Goal: Transaction & Acquisition: Download file/media

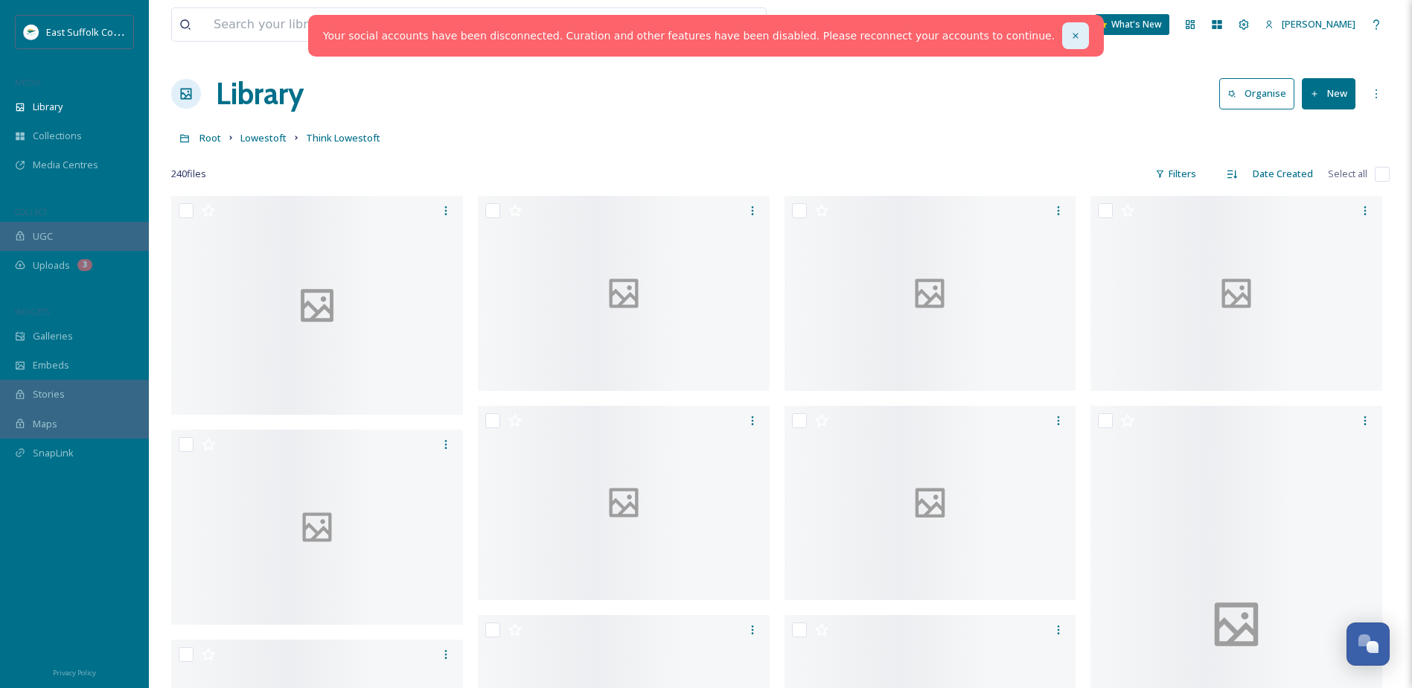
click at [1071, 35] on icon at bounding box center [1076, 36] width 10 height 10
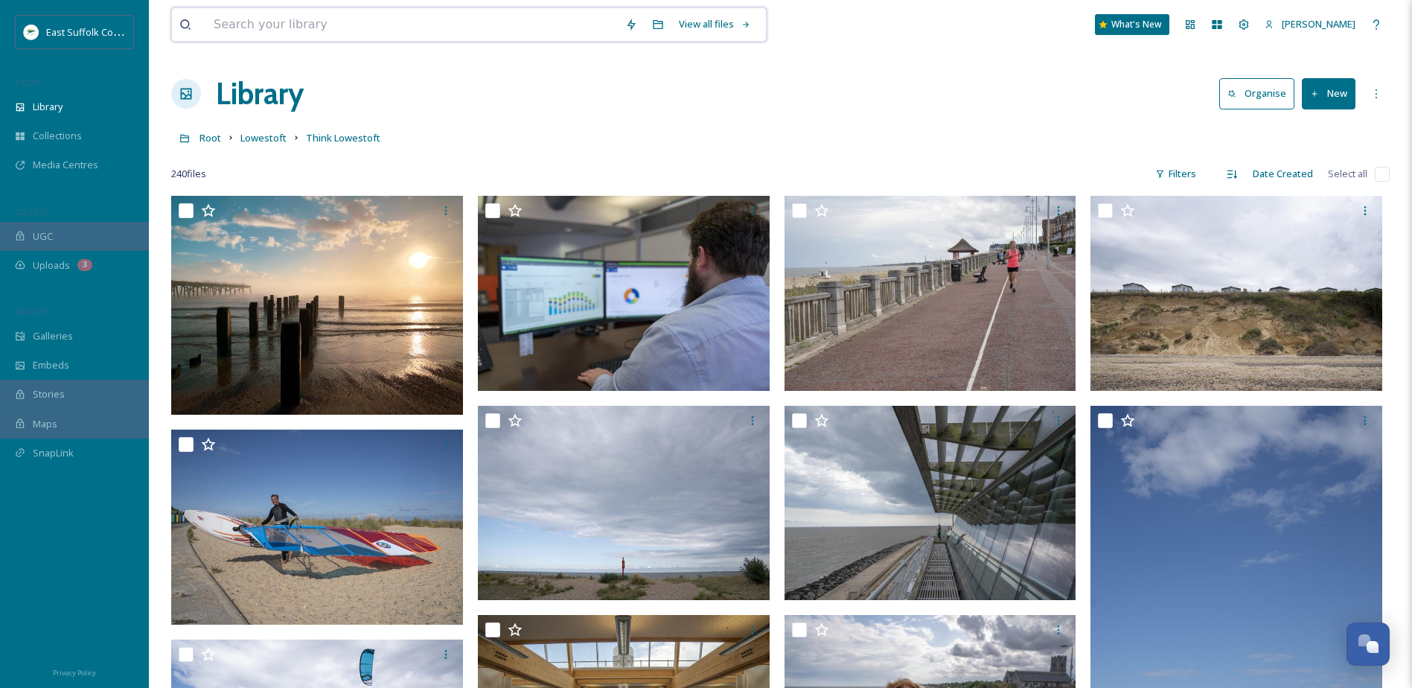
click at [281, 20] on input at bounding box center [412, 24] width 412 height 33
type input "r"
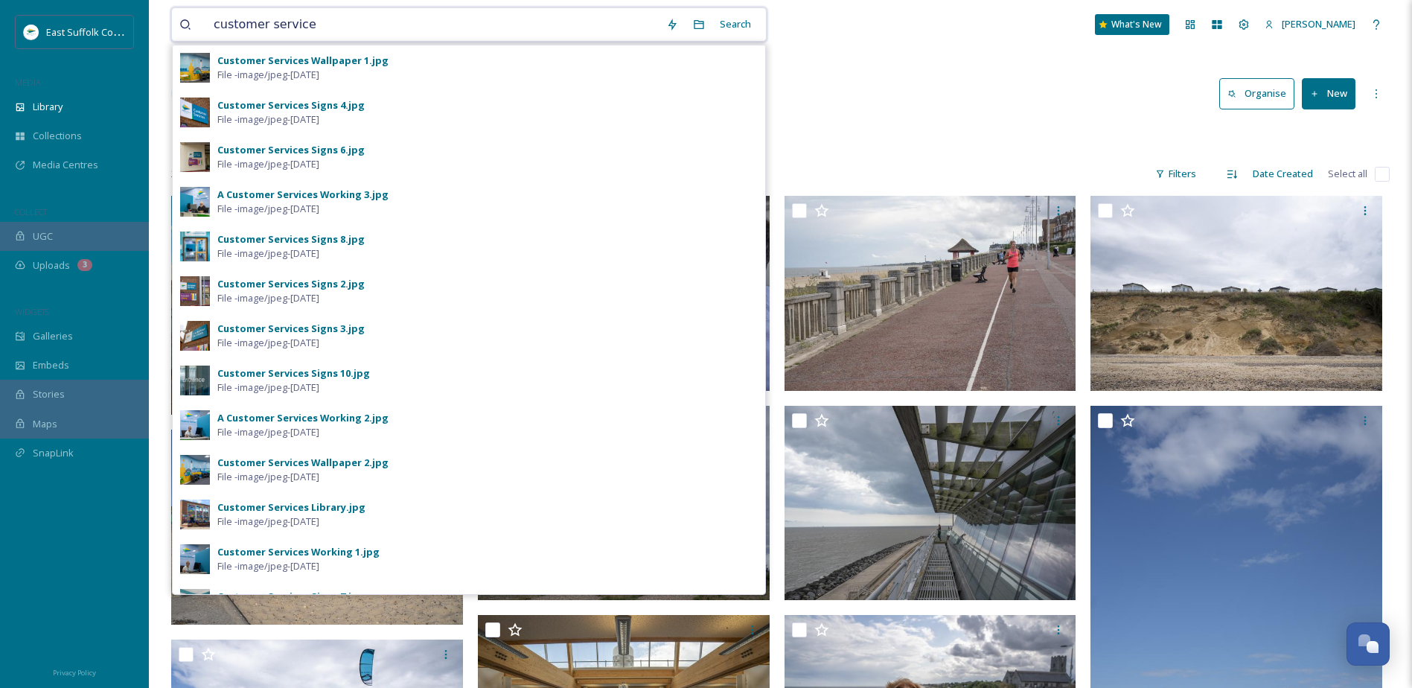
type input "customer services"
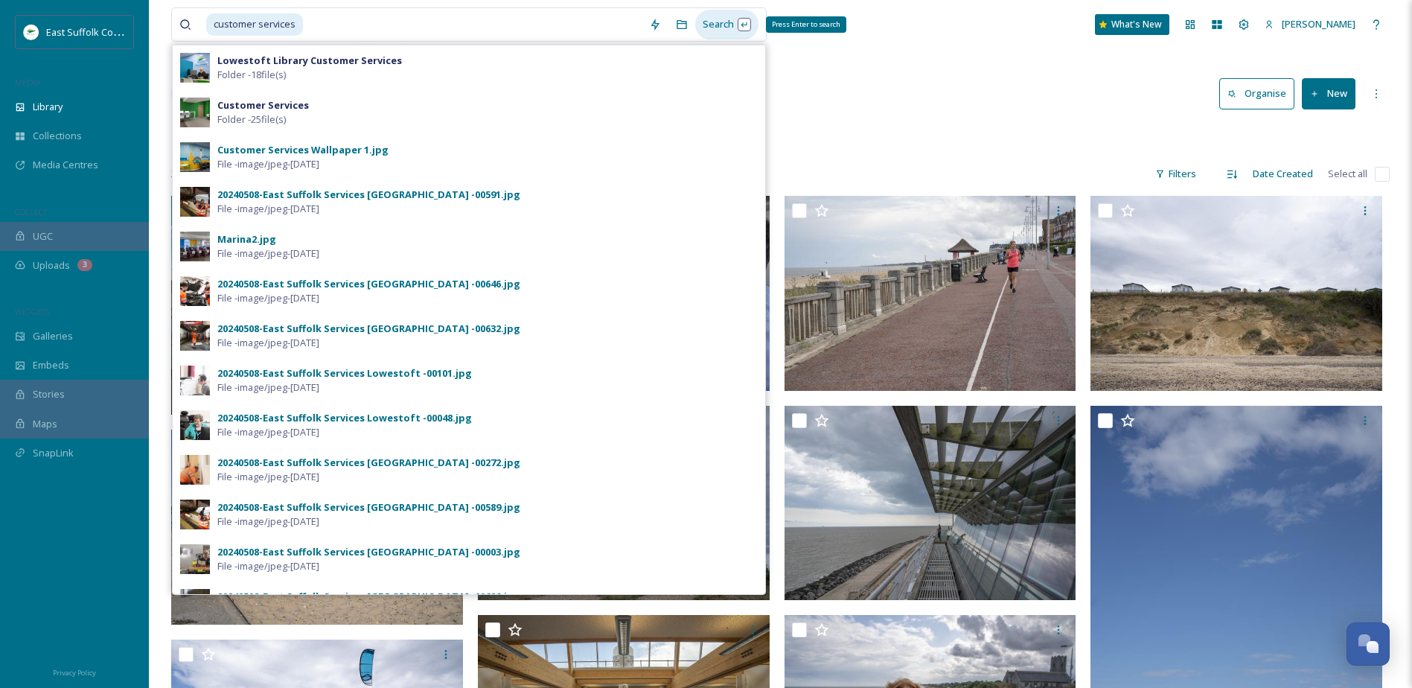
click at [730, 25] on div "Search Press Enter to search" at bounding box center [726, 24] width 63 height 29
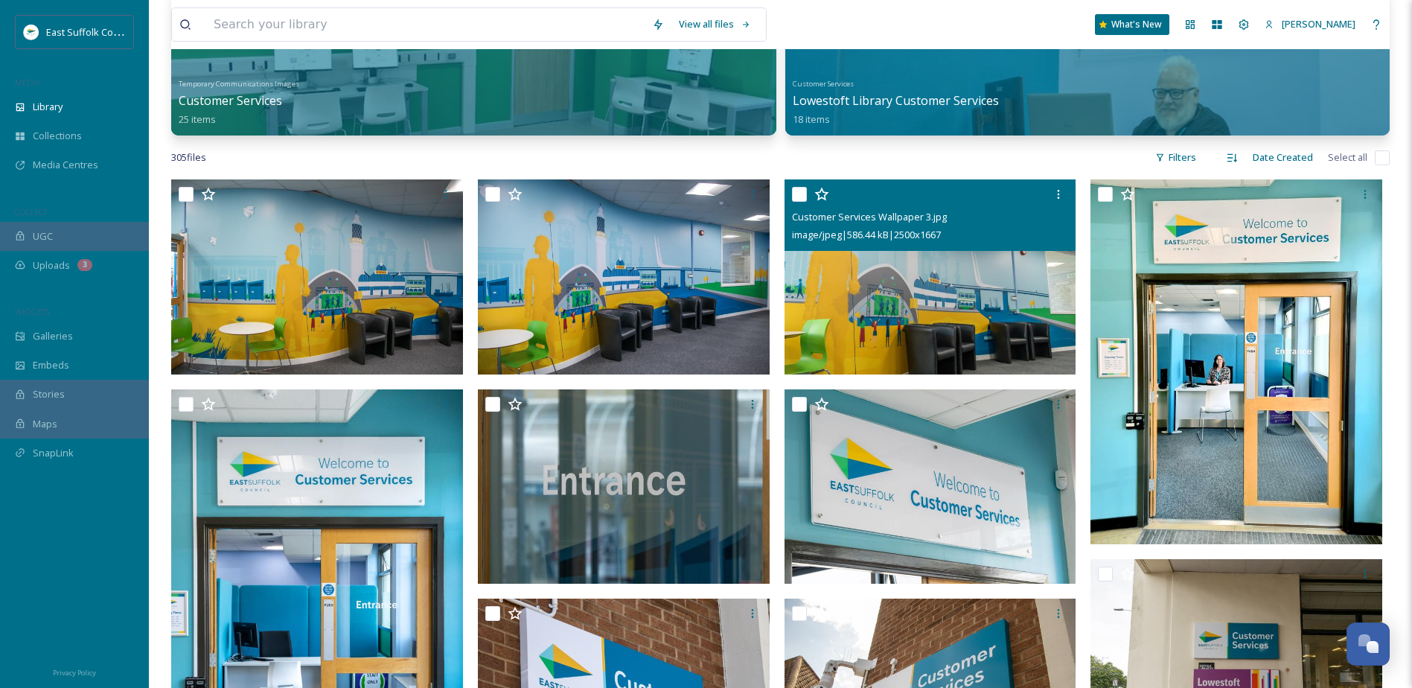
scroll to position [149, 0]
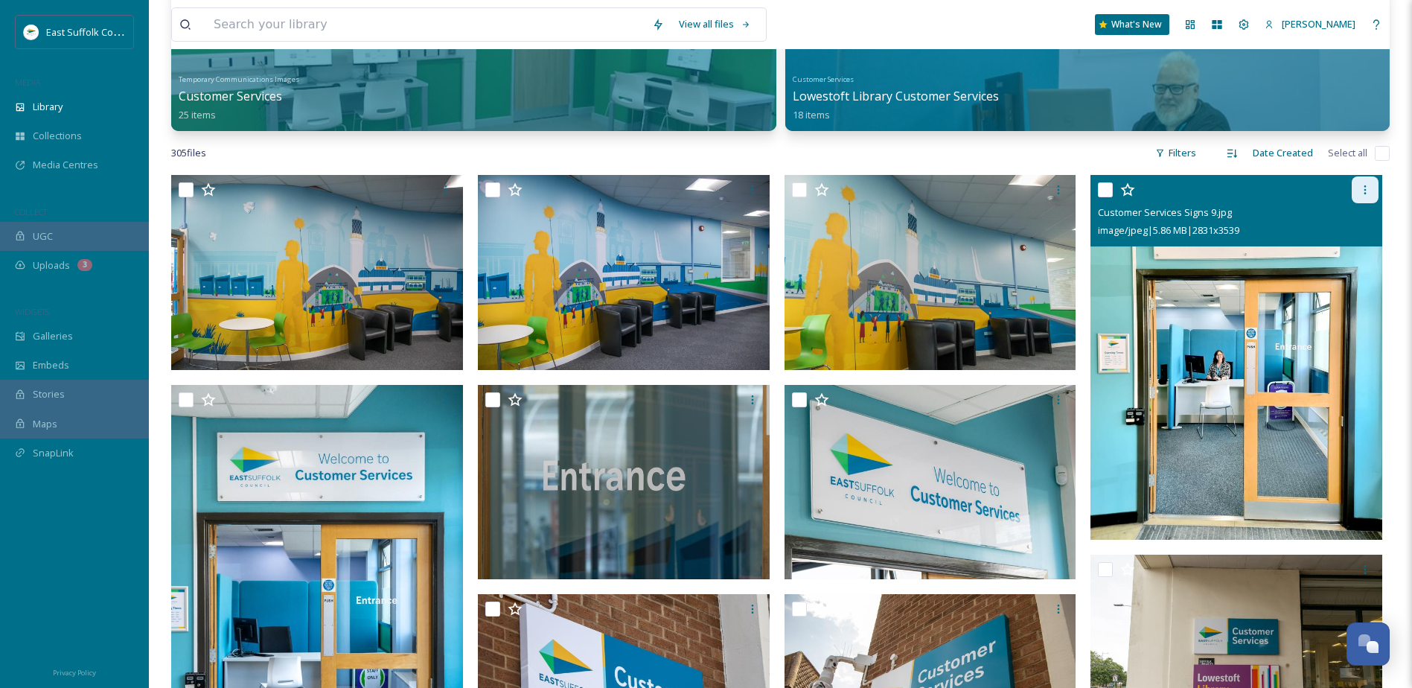
click at [1361, 185] on icon at bounding box center [1365, 190] width 12 height 12
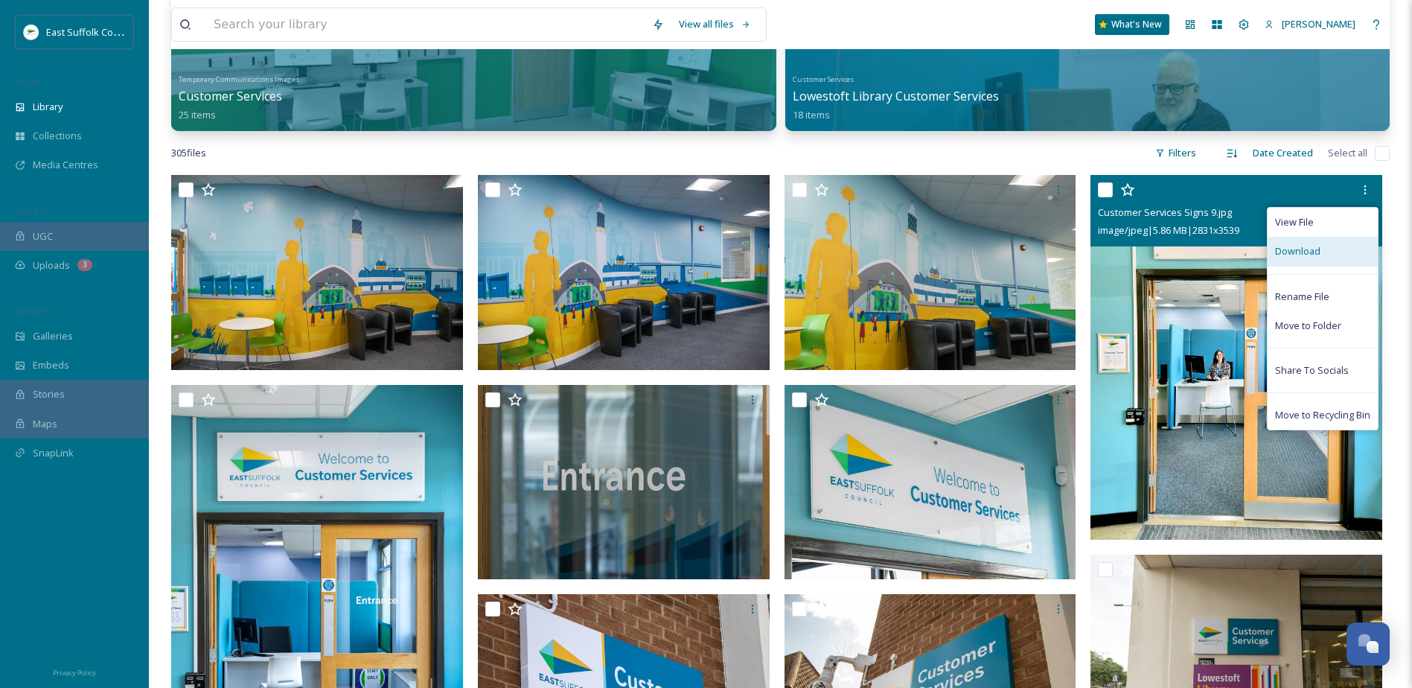
click at [1340, 243] on div "Download" at bounding box center [1323, 251] width 110 height 29
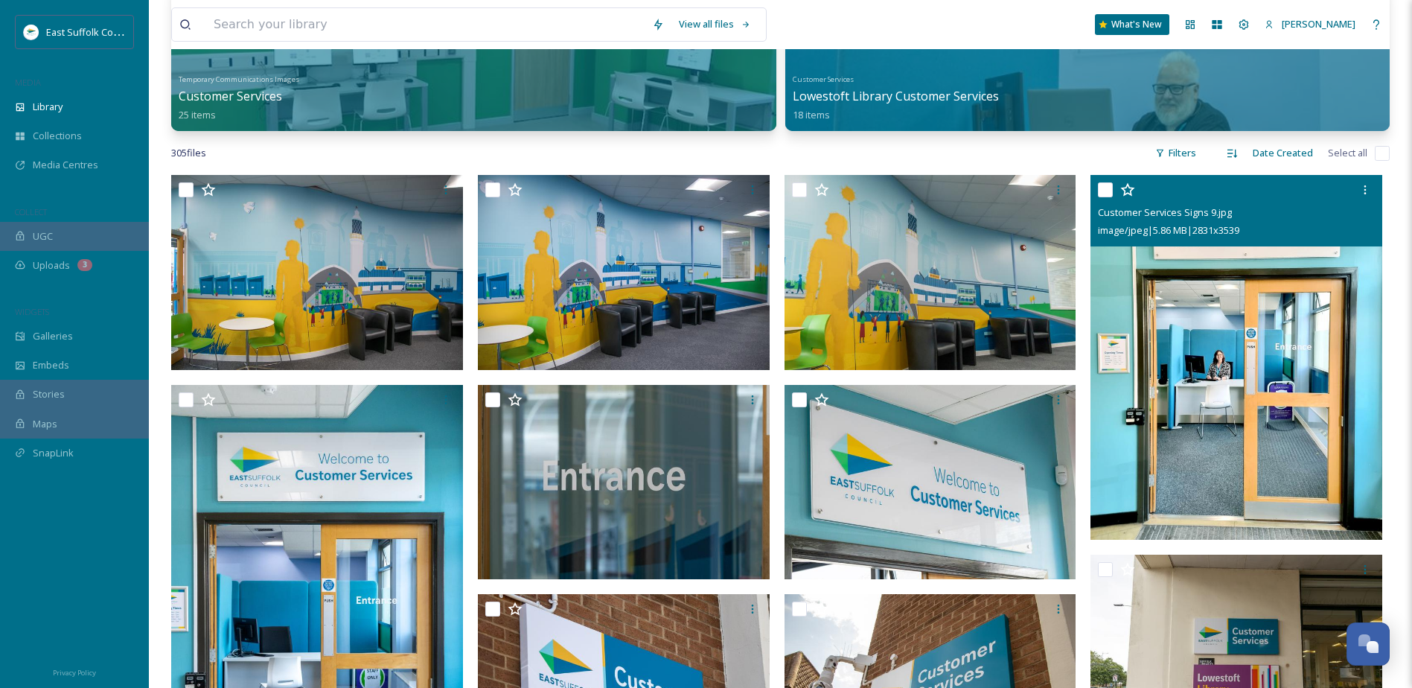
click at [1275, 325] on img at bounding box center [1237, 357] width 292 height 365
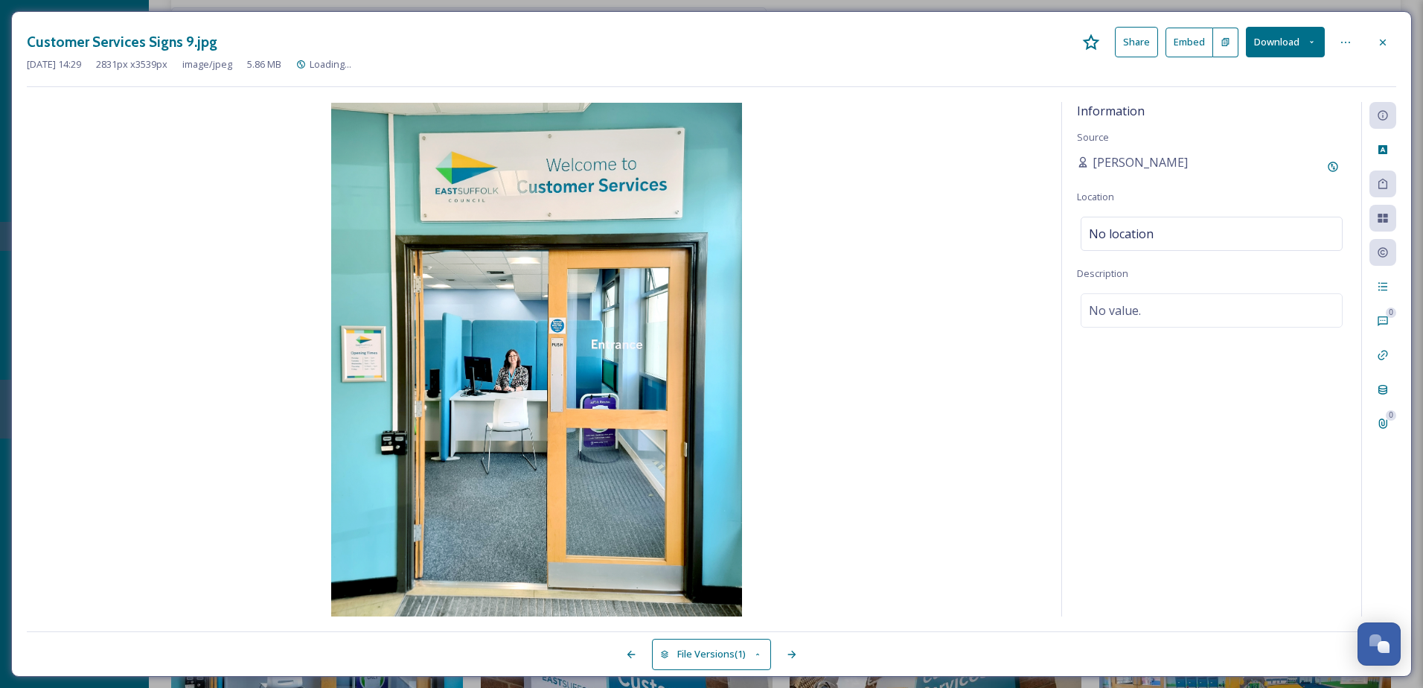
click at [1314, 47] on button "Download" at bounding box center [1285, 42] width 79 height 31
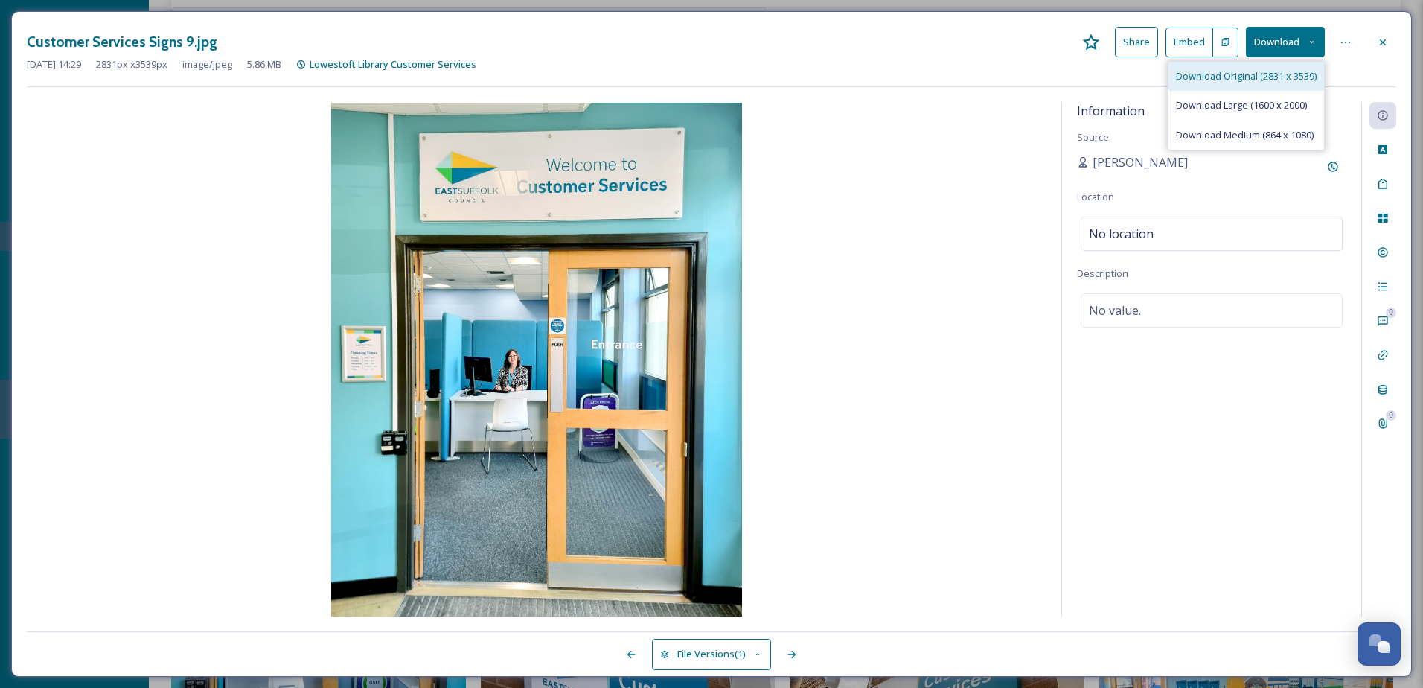
click at [1274, 80] on span "Download Original (2831 x 3539)" at bounding box center [1246, 76] width 141 height 14
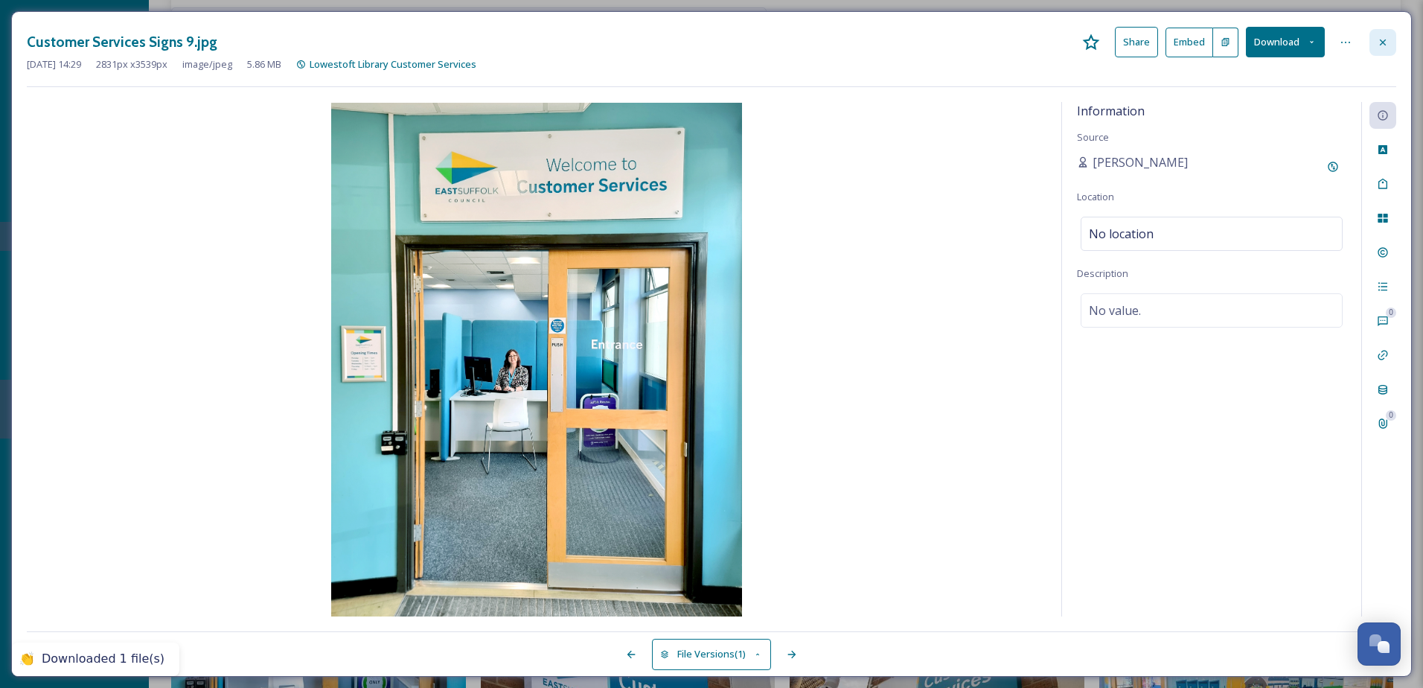
click at [1392, 37] on div at bounding box center [1383, 42] width 27 height 27
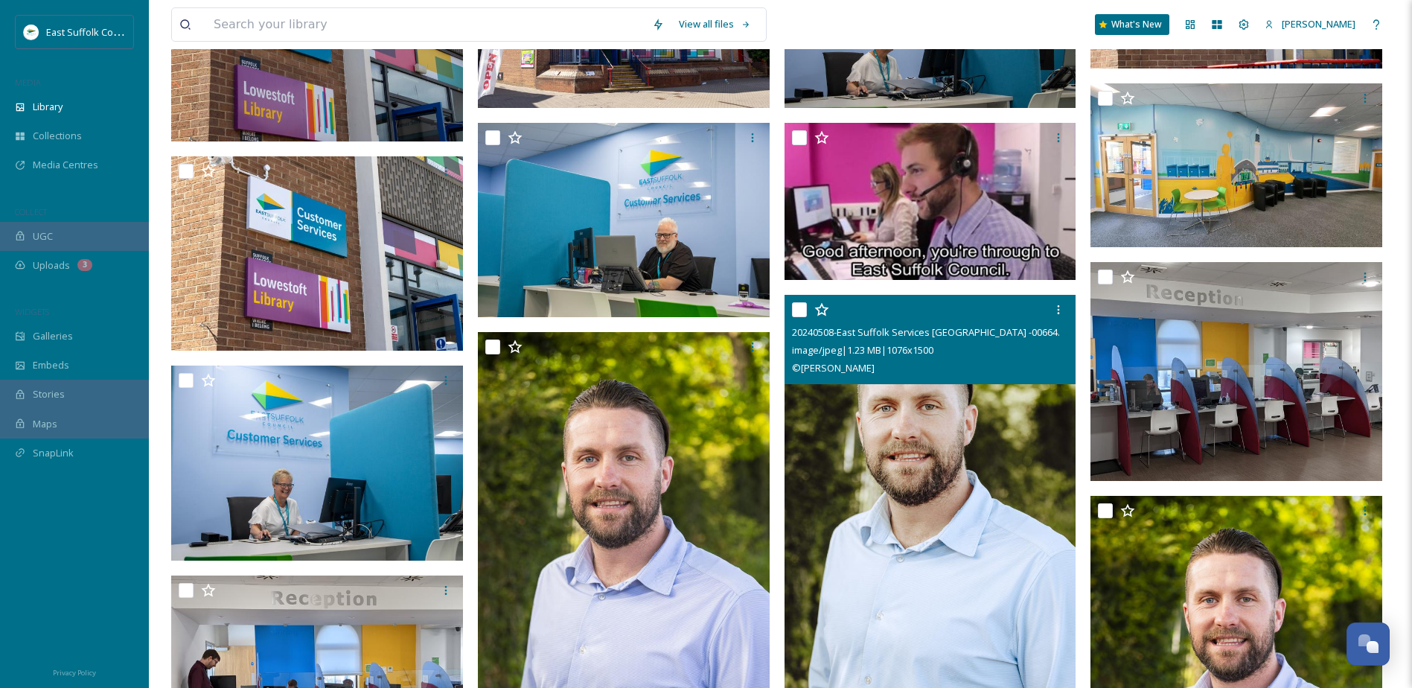
scroll to position [1043, 0]
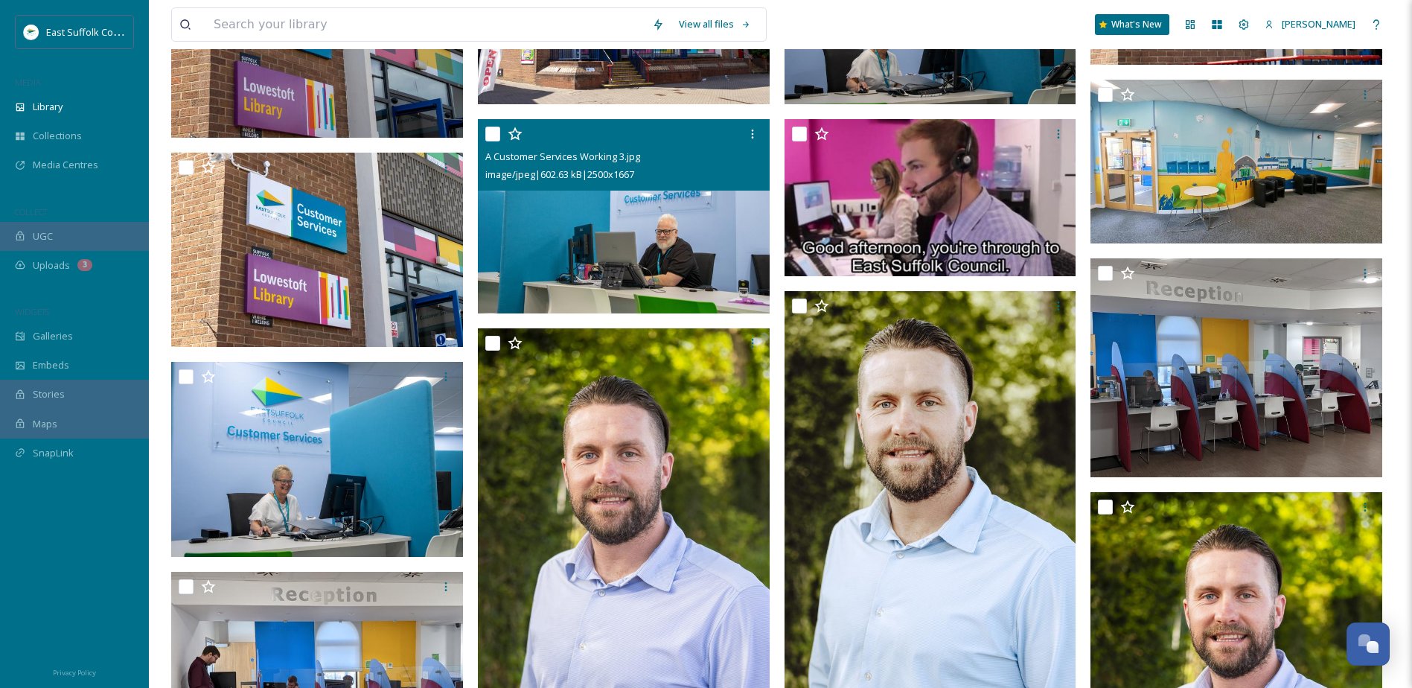
click at [674, 242] on img at bounding box center [624, 216] width 292 height 195
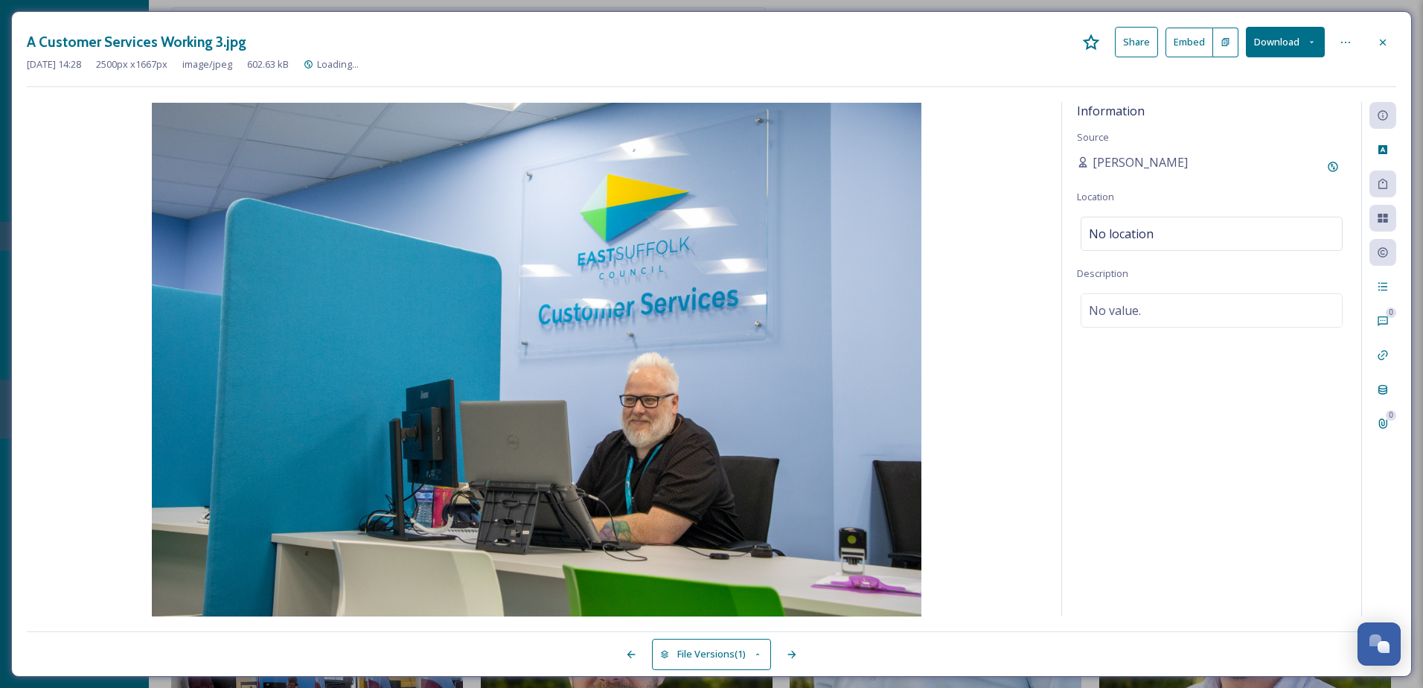
click at [1300, 39] on button "Download" at bounding box center [1285, 42] width 79 height 31
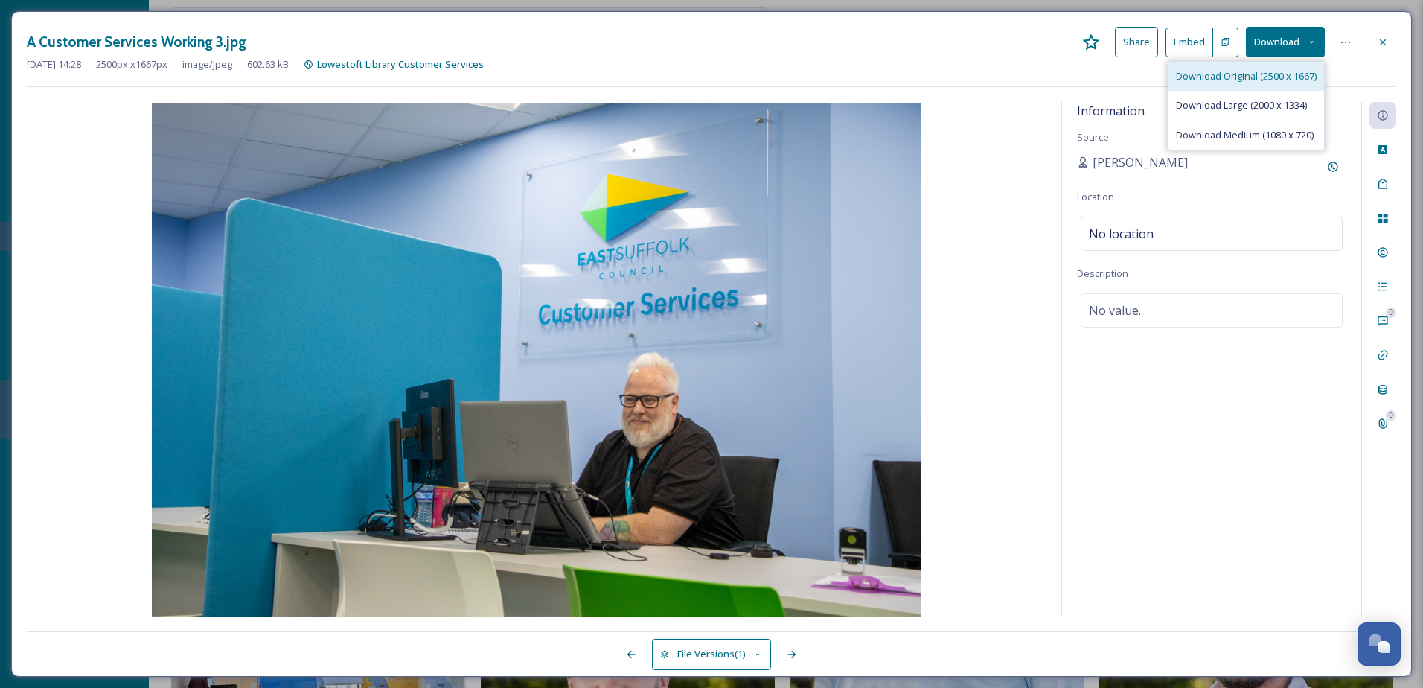
click at [1242, 75] on span "Download Original (2500 x 1667)" at bounding box center [1246, 76] width 141 height 14
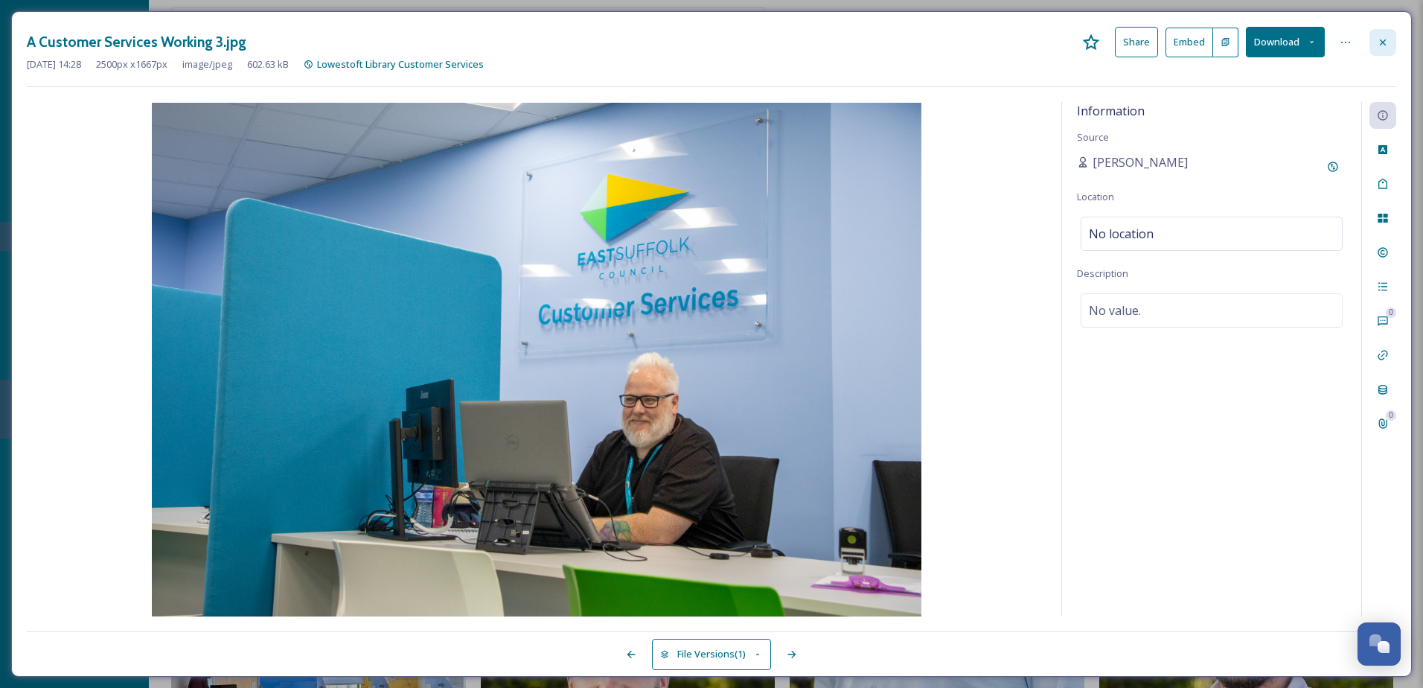
click at [1385, 46] on icon at bounding box center [1383, 42] width 12 height 12
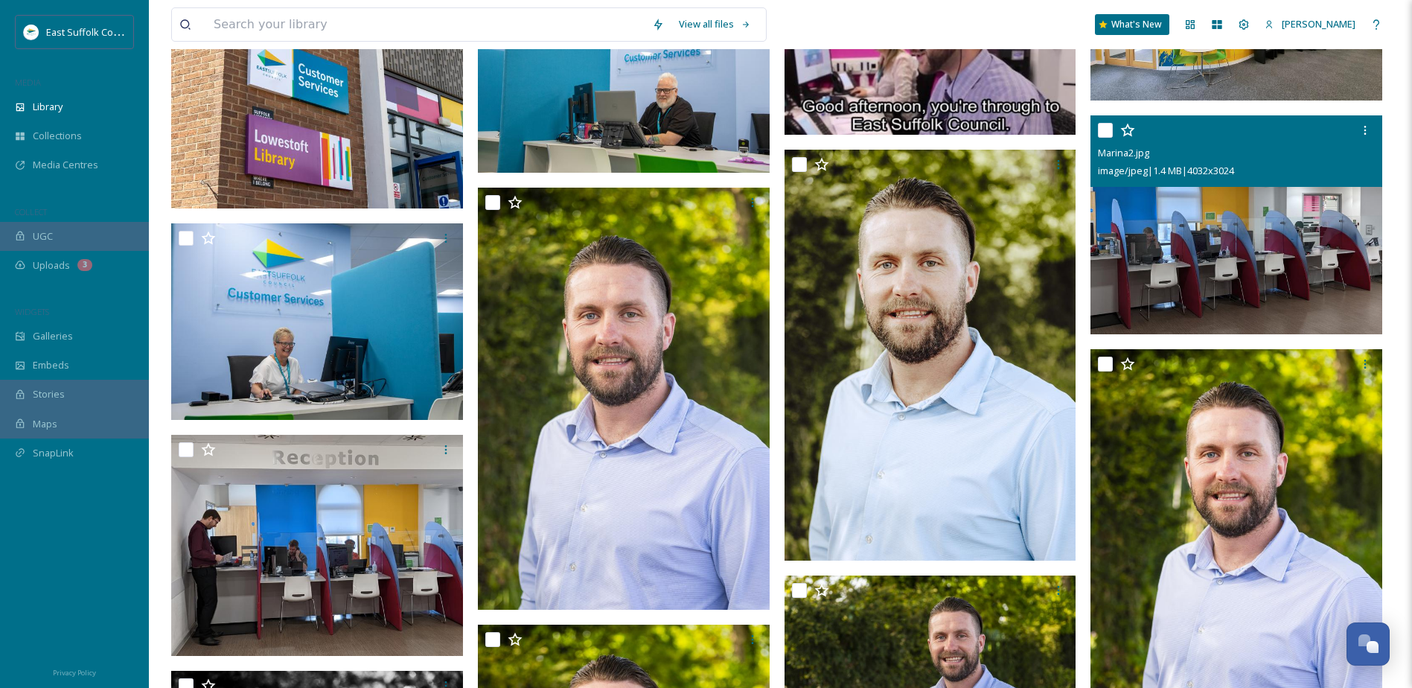
scroll to position [1184, 0]
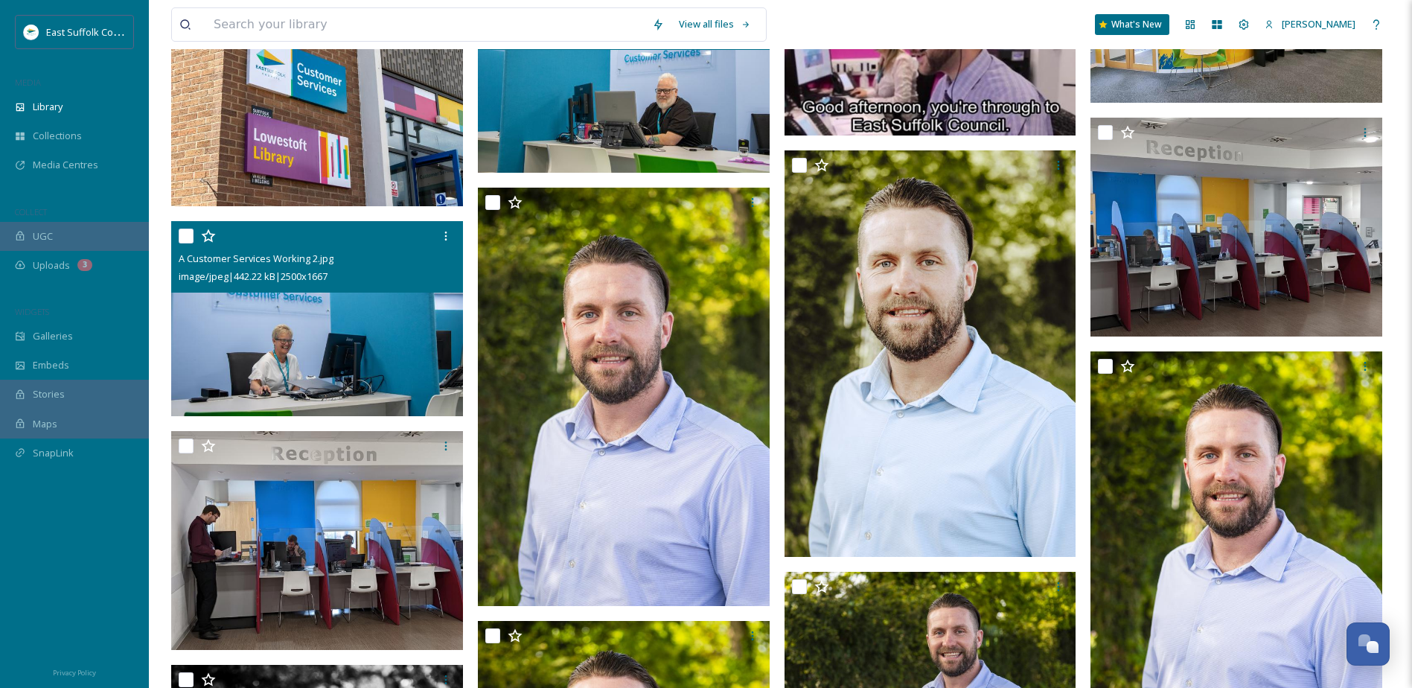
click at [287, 340] on img at bounding box center [317, 318] width 292 height 195
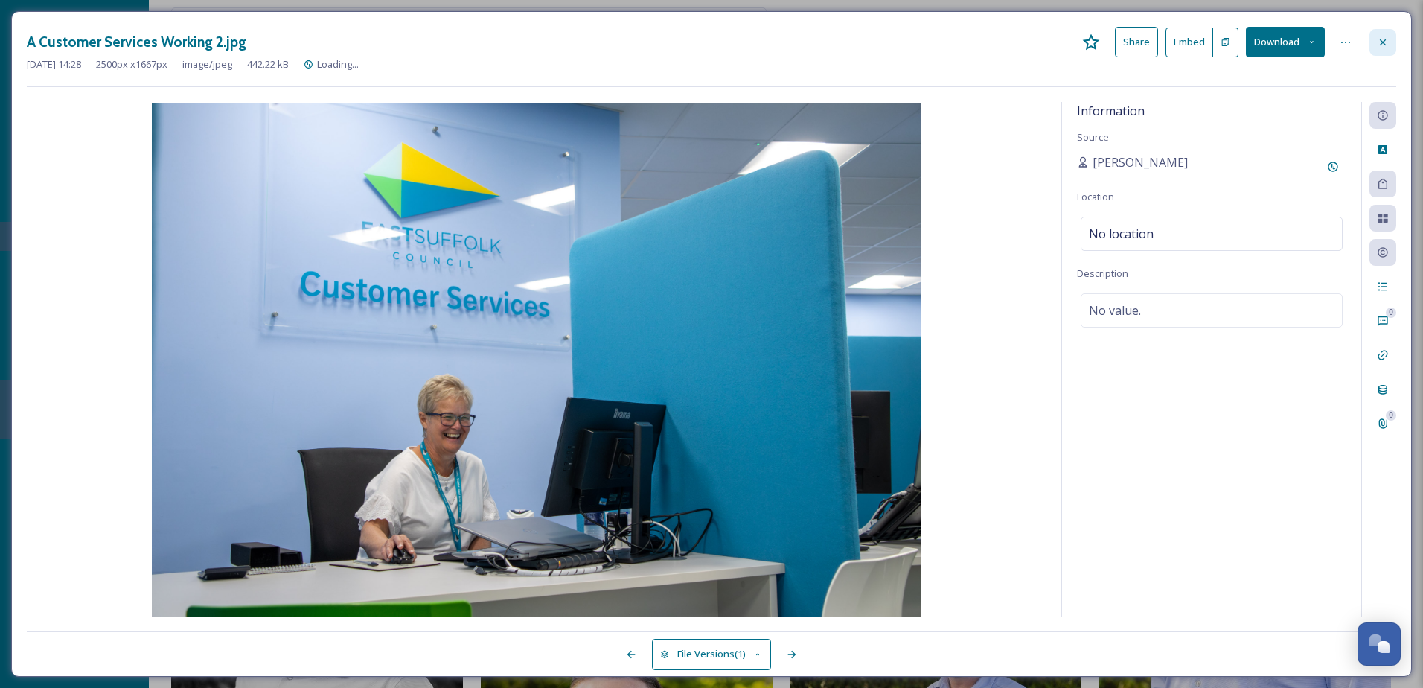
click at [1386, 45] on icon at bounding box center [1383, 42] width 6 height 6
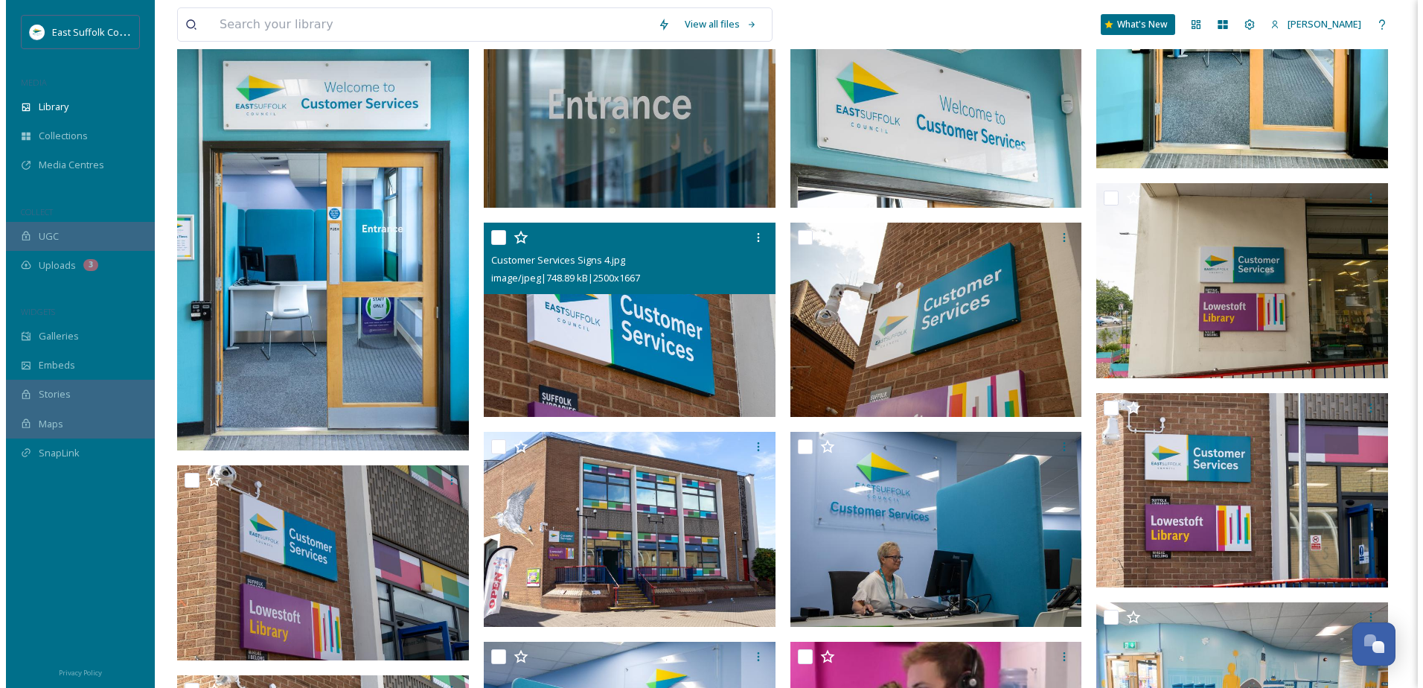
scroll to position [524, 0]
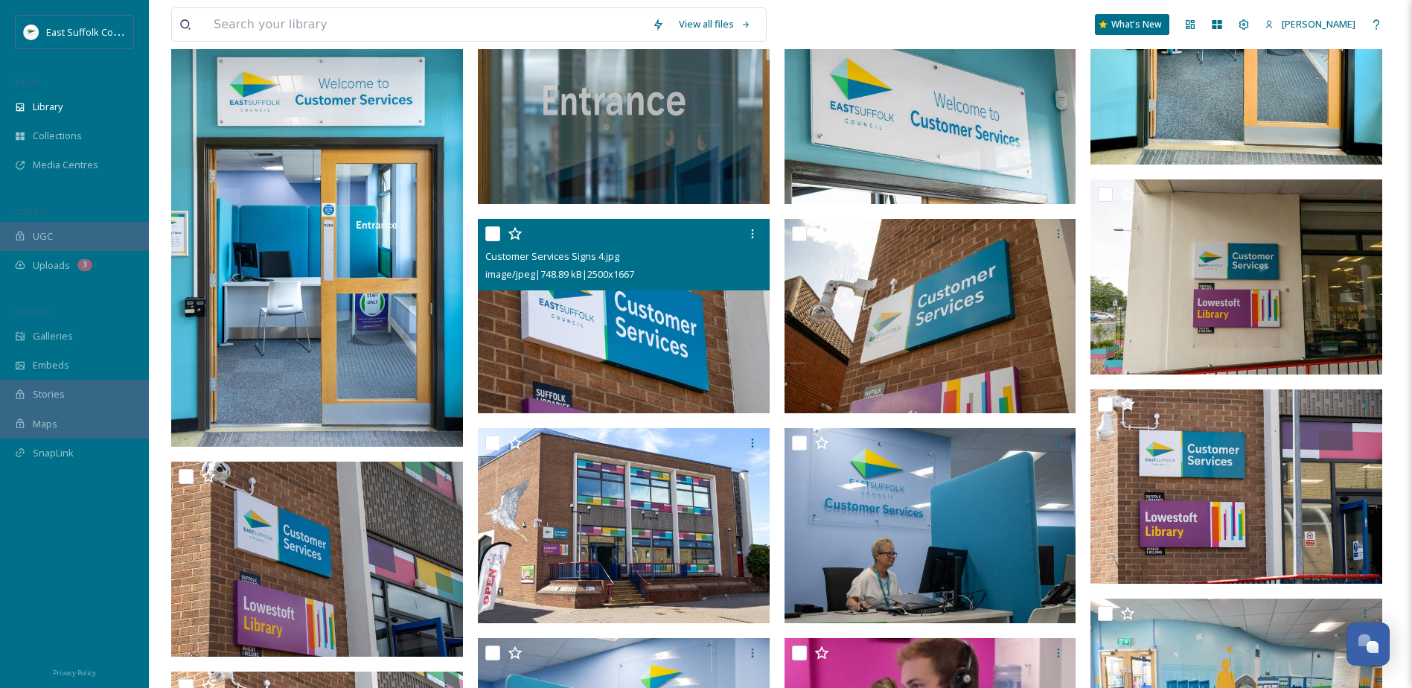
click at [653, 327] on img at bounding box center [624, 316] width 292 height 195
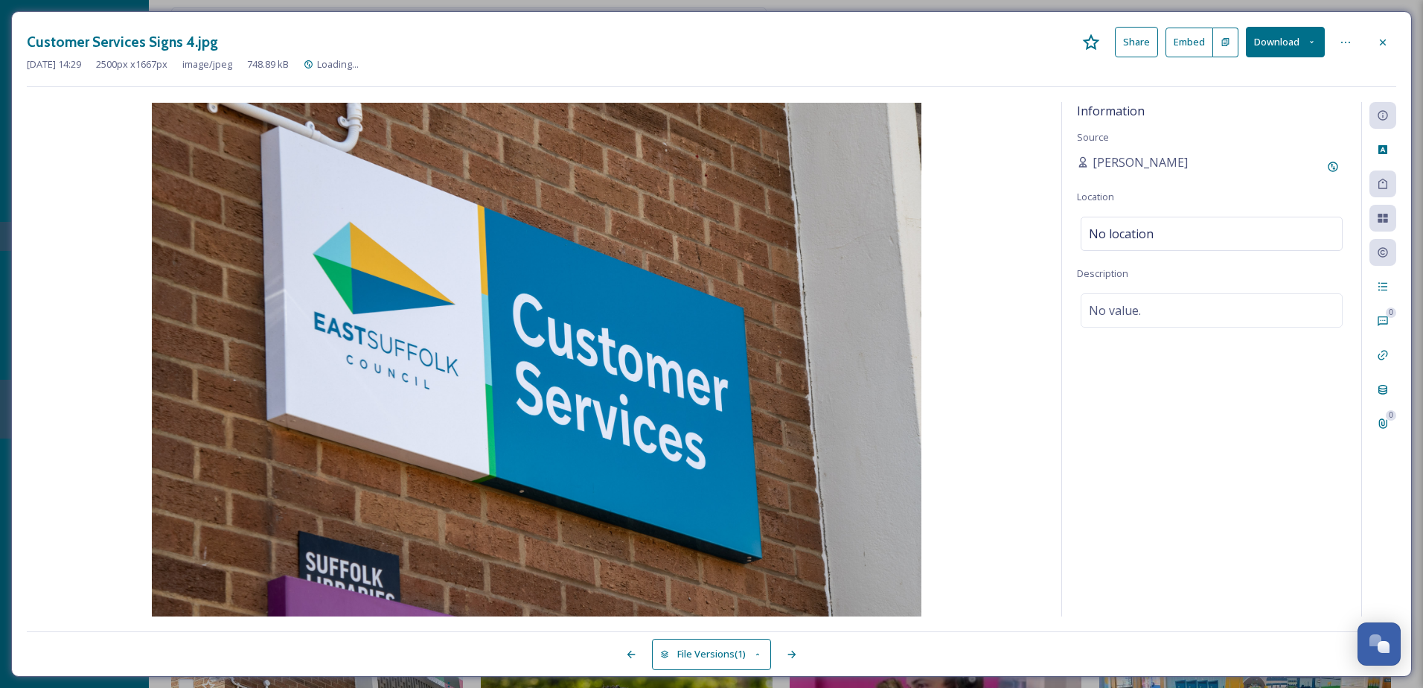
scroll to position [526, 0]
click at [1317, 43] on button "Download" at bounding box center [1285, 42] width 79 height 31
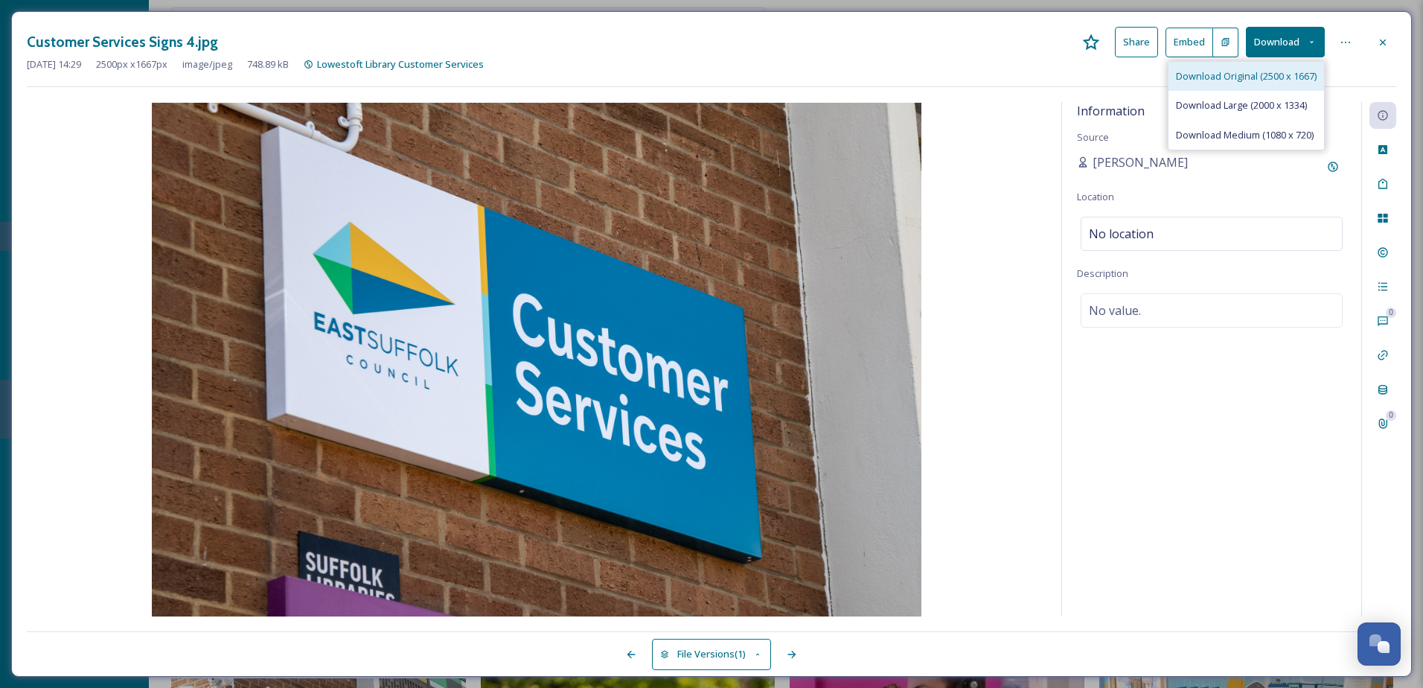
click at [1258, 78] on span "Download Original (2500 x 1667)" at bounding box center [1246, 76] width 141 height 14
